Goal: Communication & Community: Answer question/provide support

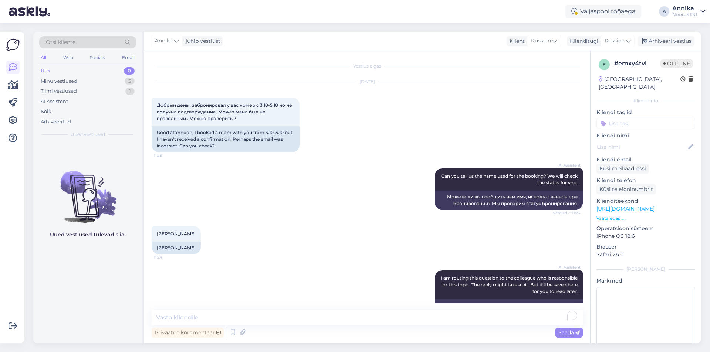
scroll to position [371, 0]
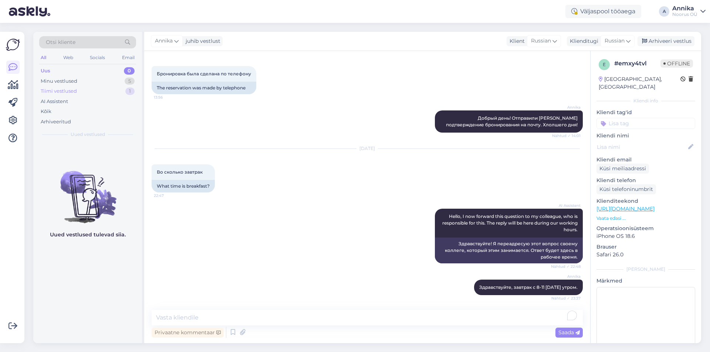
click at [65, 87] on div "Tiimi vestlused 1" at bounding box center [87, 91] width 97 height 10
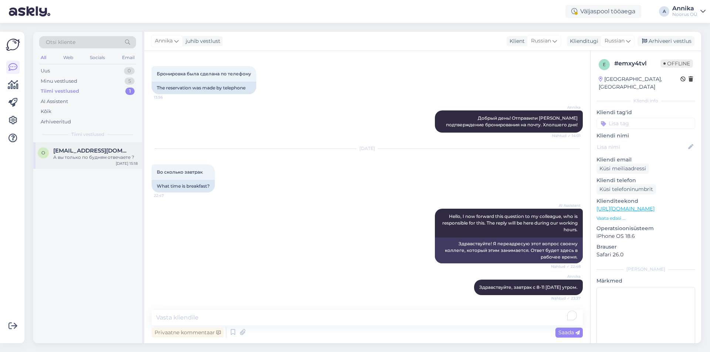
click at [104, 150] on span "[EMAIL_ADDRESS][DOMAIN_NAME]" at bounding box center [91, 151] width 77 height 7
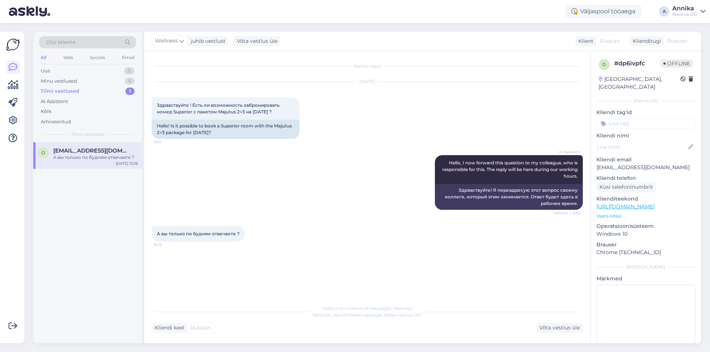
scroll to position [0, 0]
click at [648, 43] on div "Klienditugi" at bounding box center [645, 41] width 31 height 8
click at [651, 38] on div "Klienditugi" at bounding box center [645, 41] width 31 height 8
click at [340, 252] on div "Vestlus algas [DATE] Здравствуйте ! Есть ли возможность забронировать номер Sup…" at bounding box center [371, 176] width 438 height 236
click at [266, 316] on div "Vestlus on määratud kasutajale Wellness Vestluse ülevõtmiseks vajutage „Võtke v…" at bounding box center [367, 311] width 431 height 13
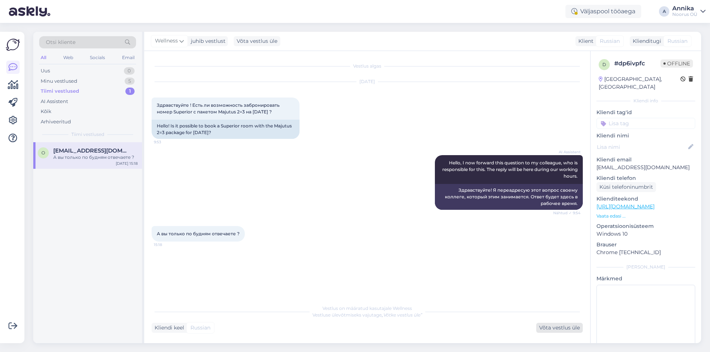
click at [550, 329] on div "Võta vestlus üle" at bounding box center [559, 328] width 47 height 10
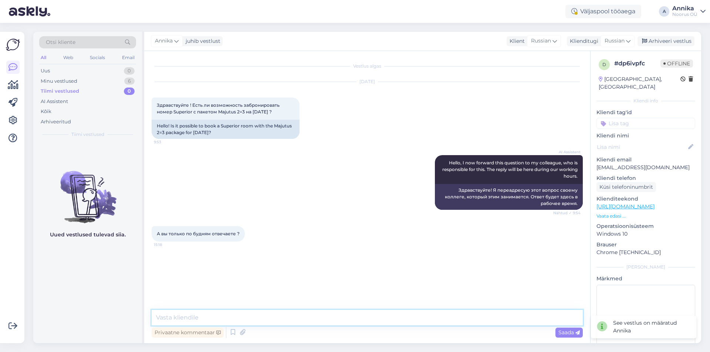
click at [247, 323] on textarea at bounding box center [367, 318] width 431 height 16
click at [668, 40] on div "Arhiveeri vestlus" at bounding box center [666, 41] width 57 height 10
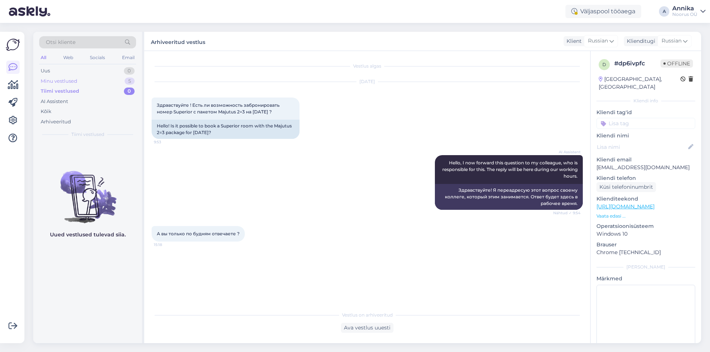
click at [77, 86] on div "Minu vestlused 5" at bounding box center [87, 81] width 97 height 10
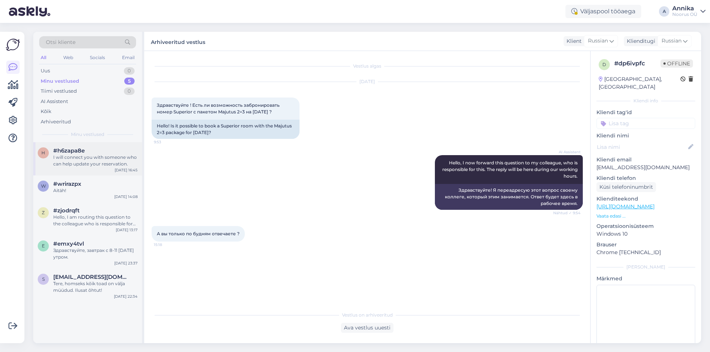
click at [95, 159] on div "I will connect you with someone who can help update your reservation." at bounding box center [95, 160] width 84 height 13
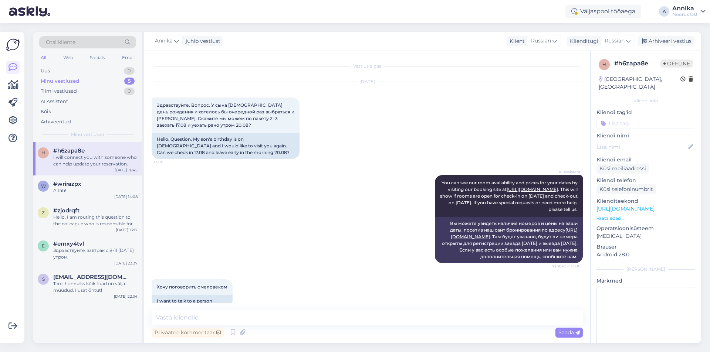
scroll to position [2488, 0]
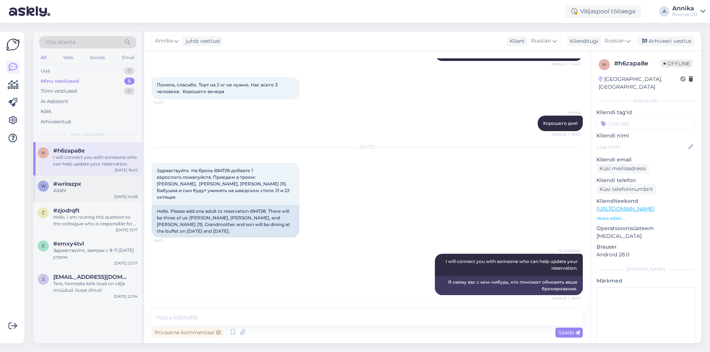
click at [102, 188] on div "Aitäh!" at bounding box center [95, 190] width 84 height 7
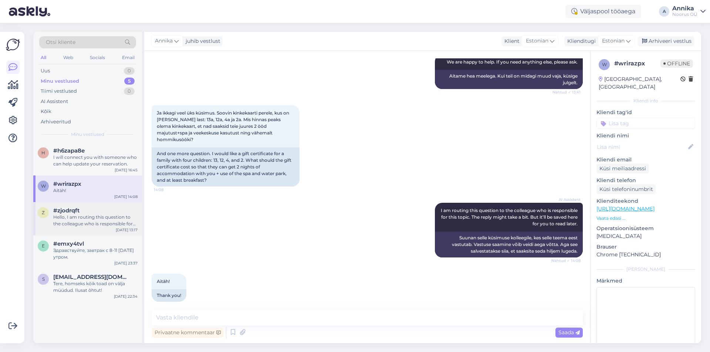
click at [110, 219] on div "Hello, I am routing this question to the colleague who is responsible for this …" at bounding box center [95, 220] width 84 height 13
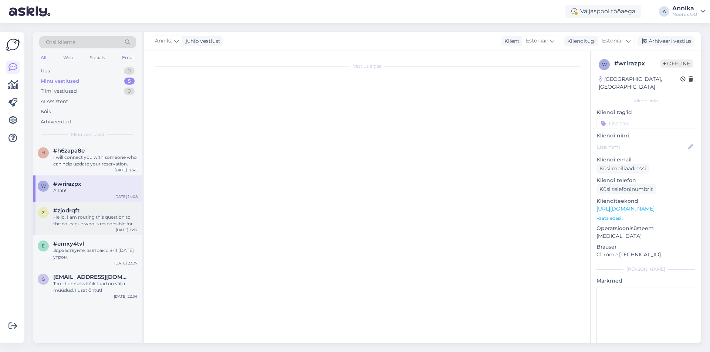
scroll to position [0, 0]
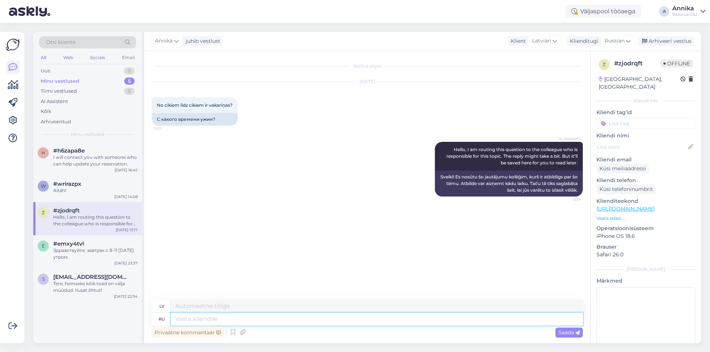
click at [320, 321] on textarea at bounding box center [377, 319] width 412 height 13
type textarea "Ужин"
type textarea "Vakariņas"
type textarea "Ужин шведский"
type textarea "Vakariņas ir bufetes tipa"
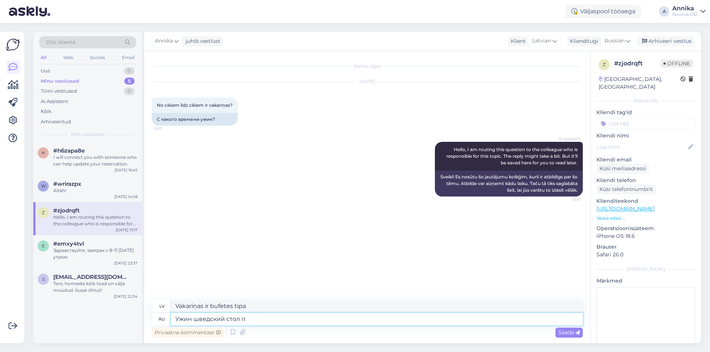
type textarea "Ужин шведский стол пр"
type textarea "Vakariņu bufete"
type textarea "Ужин шведский стол проходит с"
type textarea "Vakariņu bufete notiek"
type textarea "Ужин шведский стол проходит с 1"
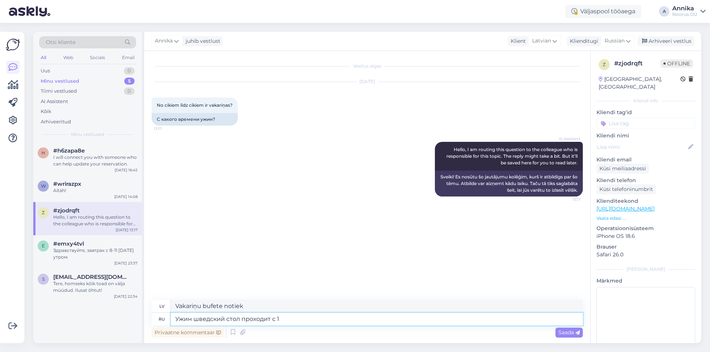
type textarea "Vakariņu bufete tiek pasniegta no plkst."
type textarea "Ужин шведский стол проходит с 18-20"
type textarea "Vakariņu bufete tiek pasniegta no pulksten 18:00 līdz 20:00."
type textarea "Ужин шведский стол проходит с 18-20:00"
drag, startPoint x: 564, startPoint y: 332, endPoint x: 559, endPoint y: 331, distance: 4.5
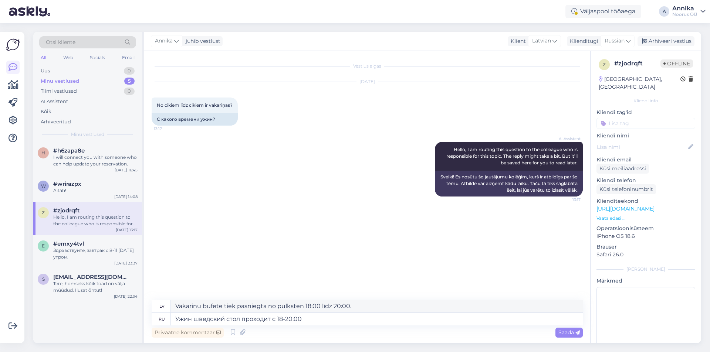
click at [564, 330] on span "Saada" at bounding box center [568, 332] width 21 height 7
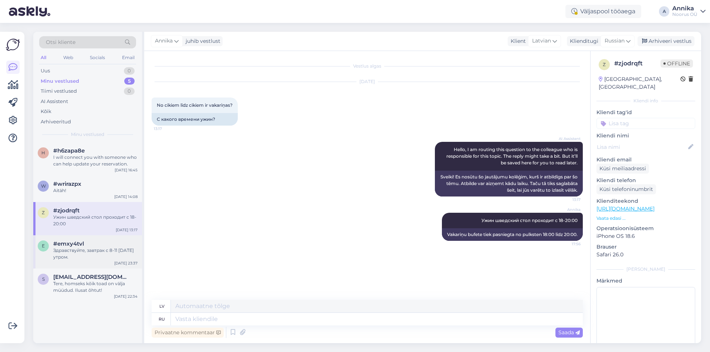
click at [88, 251] on div "Здравствуйте, завтрак с 8-11 [DATE] утром." at bounding box center [95, 253] width 84 height 13
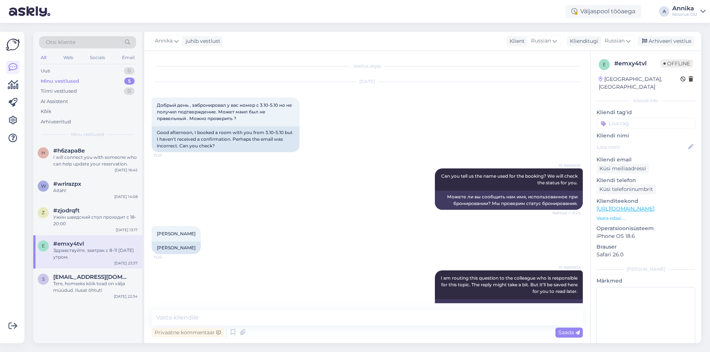
scroll to position [371, 0]
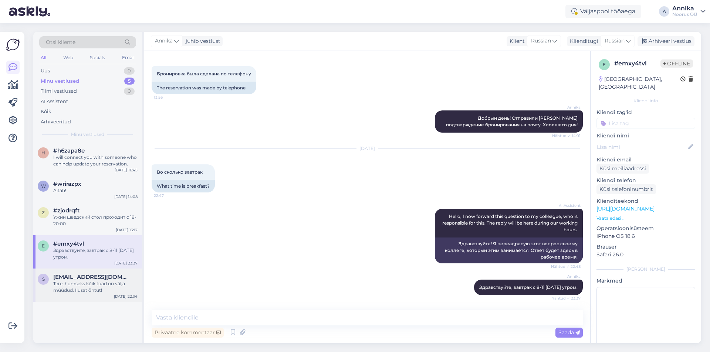
drag, startPoint x: 95, startPoint y: 284, endPoint x: 136, endPoint y: 286, distance: 41.1
click at [96, 284] on div "Tere, homseks kõik toad on välja müüdud. Ilusat õhtut!" at bounding box center [95, 287] width 84 height 13
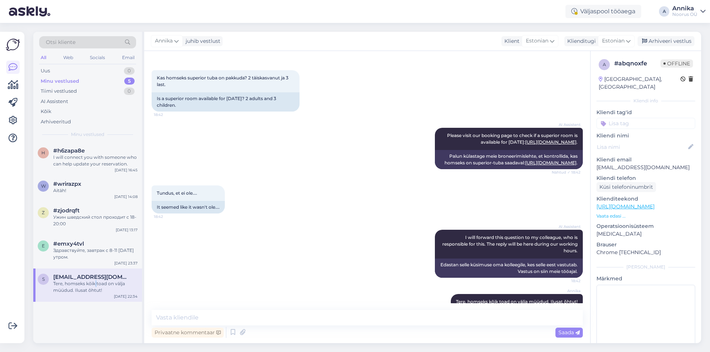
scroll to position [151, 0]
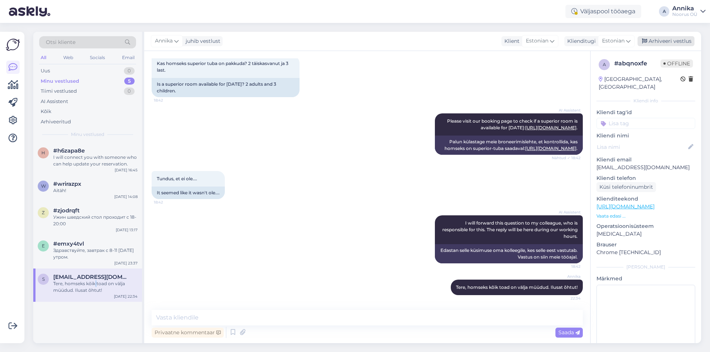
click at [668, 41] on div "Arhiveeri vestlus" at bounding box center [666, 41] width 57 height 10
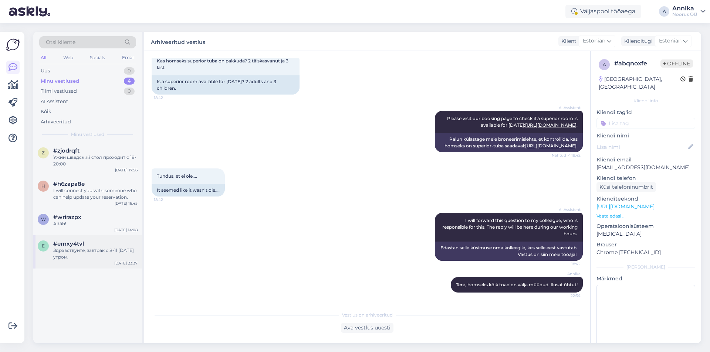
click at [107, 247] on div "#emxy4tvl" at bounding box center [95, 244] width 84 height 7
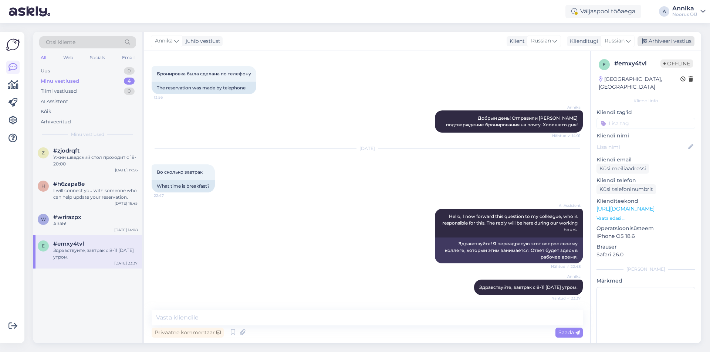
click at [682, 40] on div "Arhiveeri vestlus" at bounding box center [666, 41] width 57 height 10
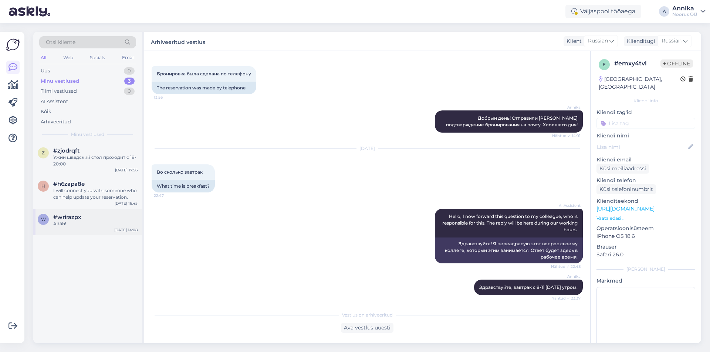
click at [104, 224] on div "Aitäh!" at bounding box center [95, 224] width 84 height 7
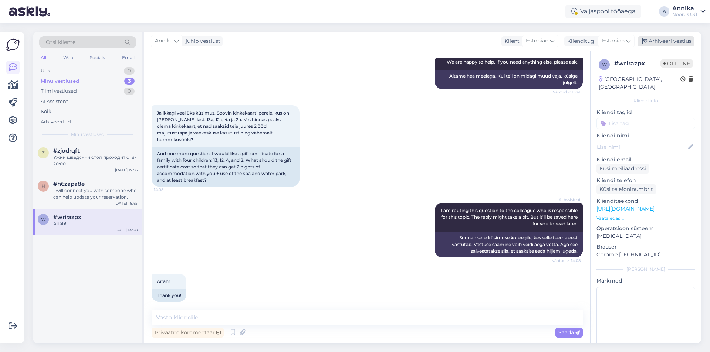
click at [665, 40] on div "Arhiveeri vestlus" at bounding box center [666, 41] width 57 height 10
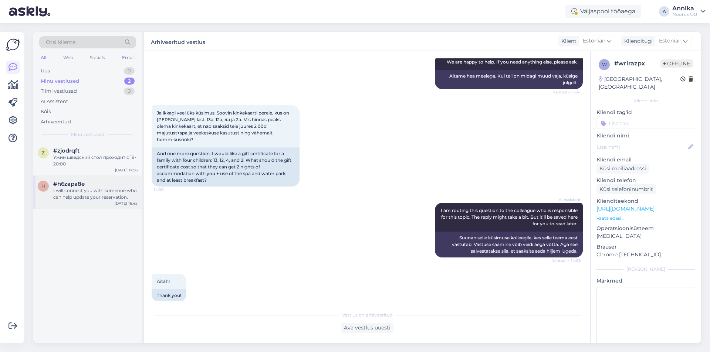
click at [84, 183] on span "#h6zapa8e" at bounding box center [68, 184] width 31 height 7
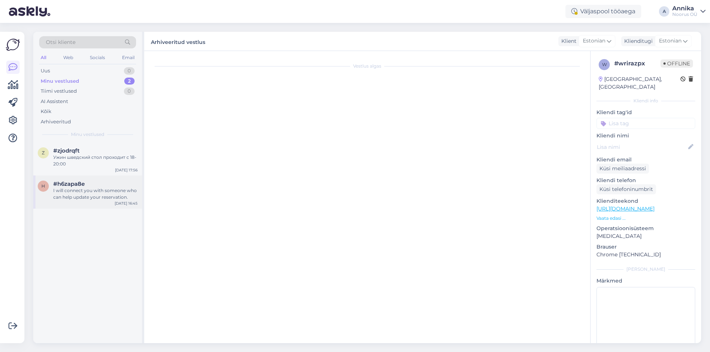
scroll to position [2488, 0]
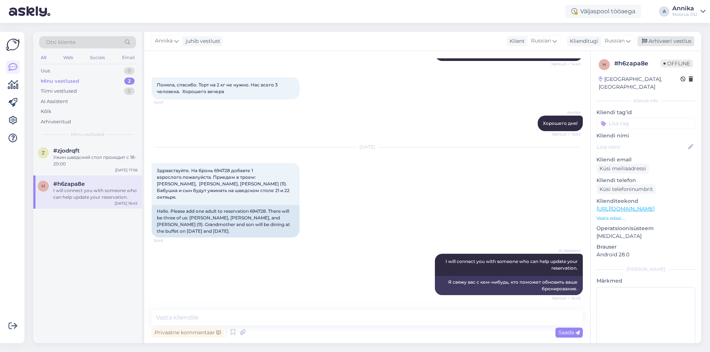
click at [665, 44] on div "Arhiveeri vestlus" at bounding box center [666, 41] width 57 height 10
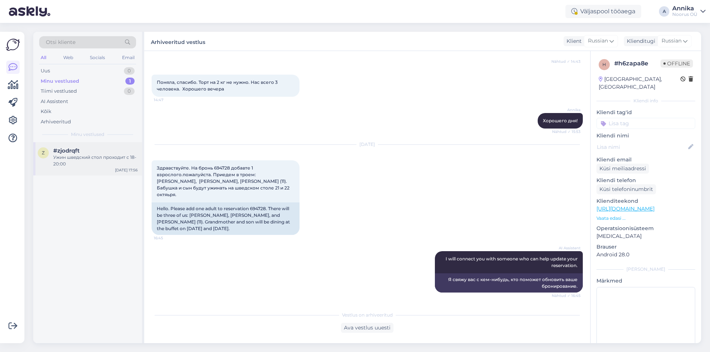
click at [94, 158] on div "Ужин шведский стол проходит с 18-20:00" at bounding box center [95, 160] width 84 height 13
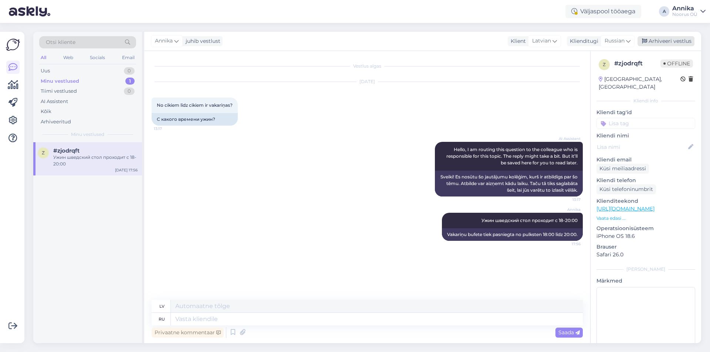
click at [676, 41] on div "Arhiveeri vestlus" at bounding box center [666, 41] width 57 height 10
